Goal: Contribute content

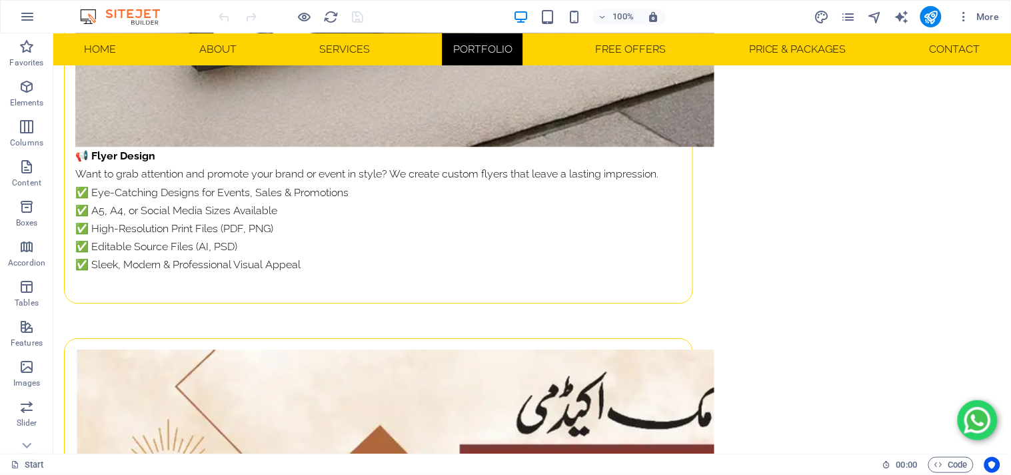
scroll to position [10123, 0]
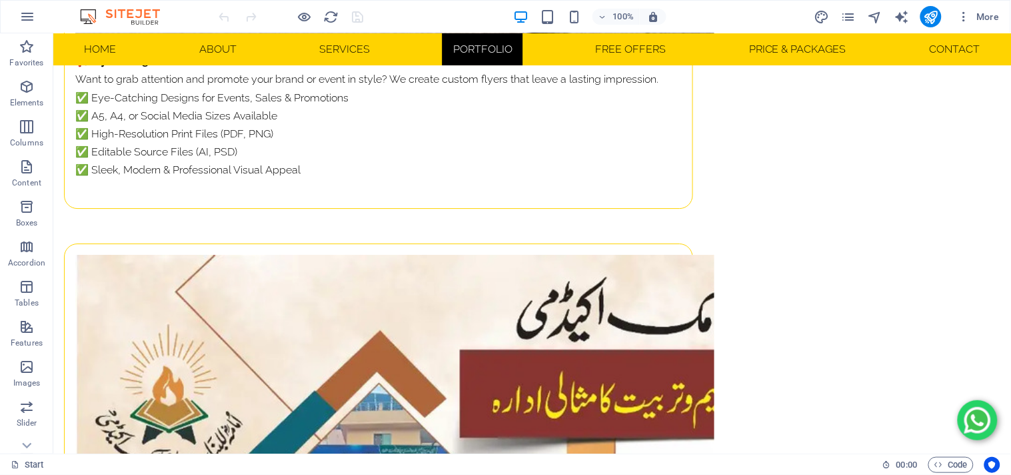
drag, startPoint x: 1001, startPoint y: 101, endPoint x: 333, endPoint y: 245, distance: 683.9
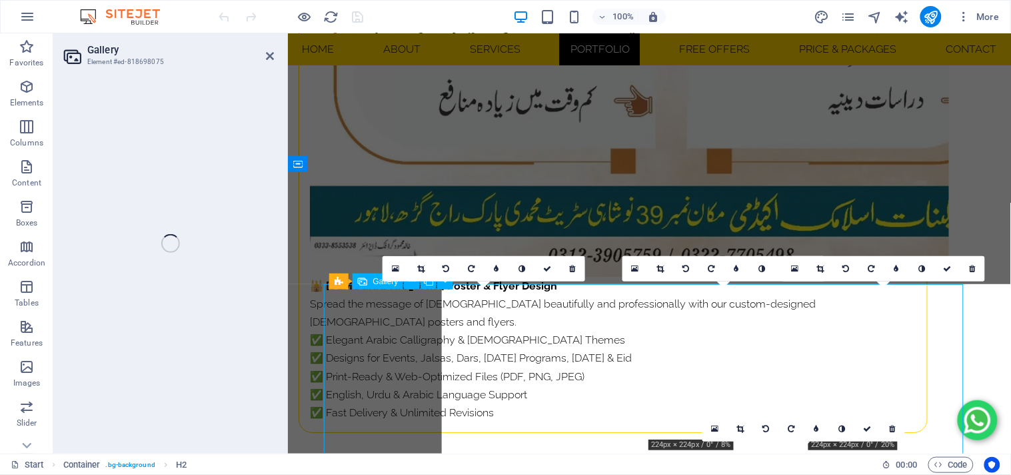
select select "4"
select select "px"
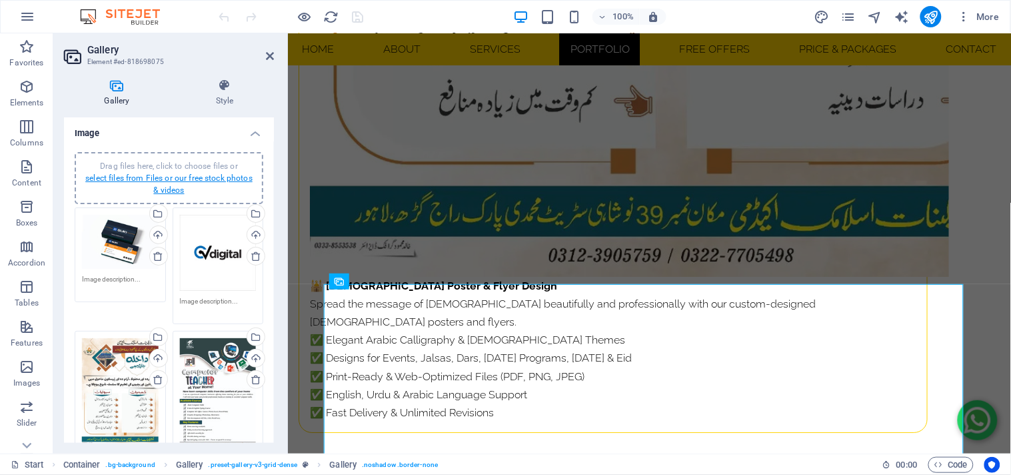
click at [177, 189] on link "select files from Files or our free stock photos & videos" at bounding box center [168, 183] width 167 height 21
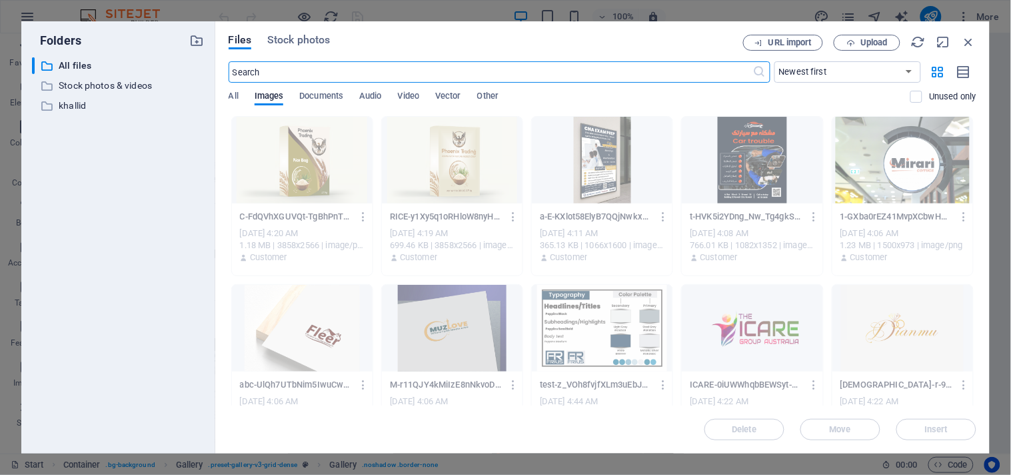
scroll to position [7287, 0]
click at [865, 39] on span "Upload" at bounding box center [874, 43] width 27 height 8
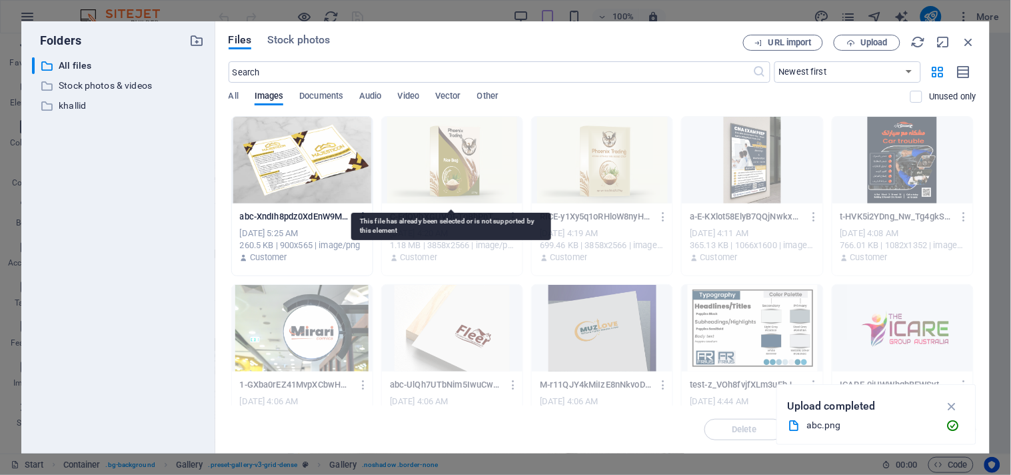
click at [332, 172] on div at bounding box center [302, 160] width 141 height 87
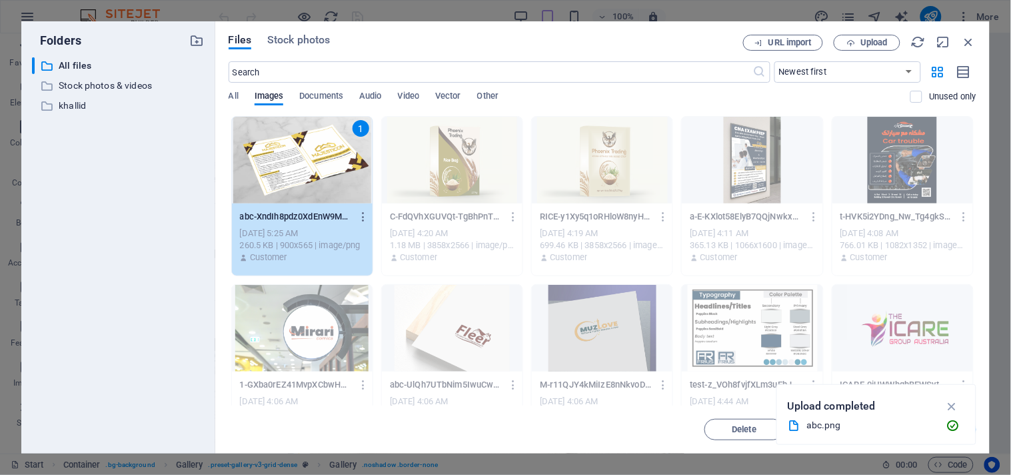
click at [950, 403] on icon "button" at bounding box center [952, 406] width 15 height 15
click at [945, 435] on button "Insert" at bounding box center [937, 429] width 80 height 21
